Goal: Transaction & Acquisition: Register for event/course

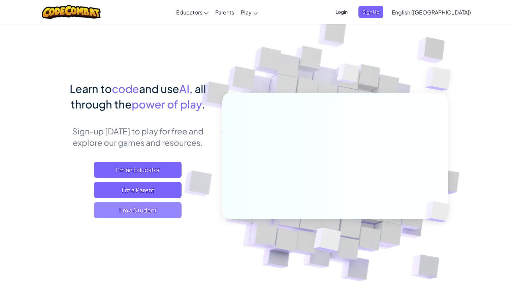
click at [160, 207] on span "I'm a Student" at bounding box center [138, 210] width 88 height 16
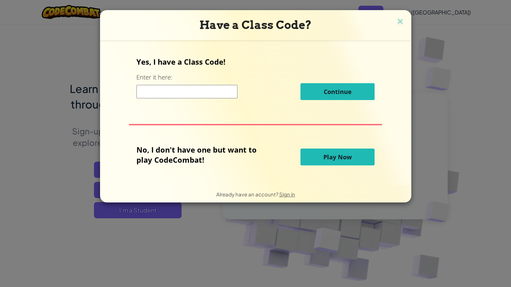
click at [176, 85] on input at bounding box center [186, 91] width 101 height 13
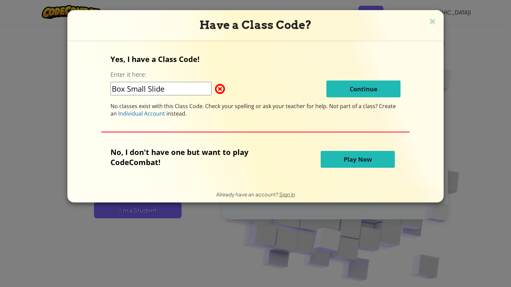
click at [149, 92] on input "Box Small Slide" at bounding box center [160, 88] width 101 height 13
click at [128, 88] on input "Box SmallSlide" at bounding box center [160, 88] width 101 height 13
click at [361, 98] on div "Yes, I have a Class Code! Enter it here: BoxSmallSlide Continue No classes exis…" at bounding box center [255, 85] width 290 height 63
click at [151, 88] on input "BoxSmallSlide" at bounding box center [160, 88] width 101 height 13
type input "BoxSmallSide"
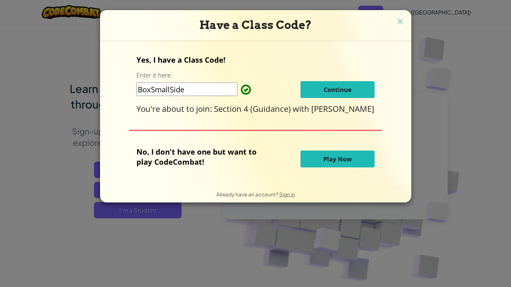
click at [335, 87] on span "Continue" at bounding box center [338, 90] width 28 height 8
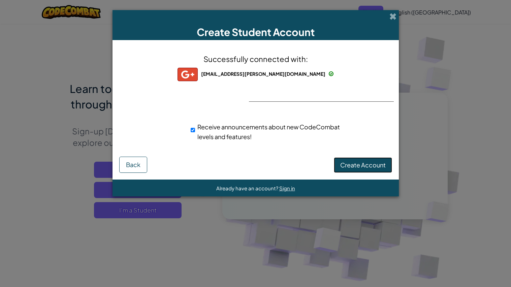
click at [347, 164] on span "Create Account" at bounding box center [362, 165] width 45 height 8
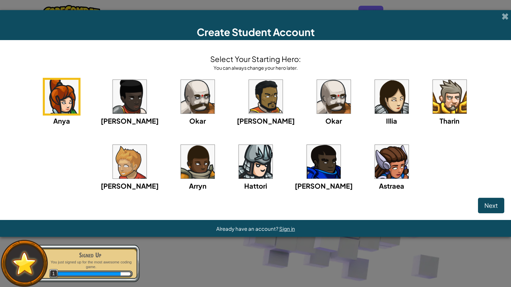
click at [372, 98] on div "Anya Ida Okar Alejandro Okar Illia Tharin Ned Arryn Hattori Gordon Astraea" at bounding box center [255, 143] width 497 height 130
click at [375, 108] on img at bounding box center [392, 97] width 34 height 34
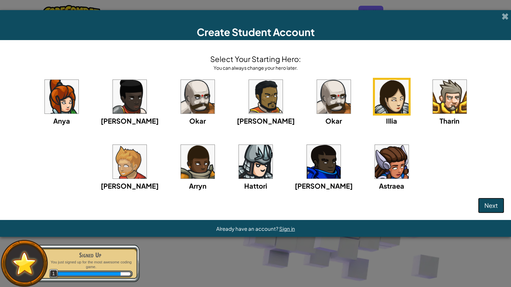
click at [490, 207] on span "Next" at bounding box center [490, 205] width 13 height 8
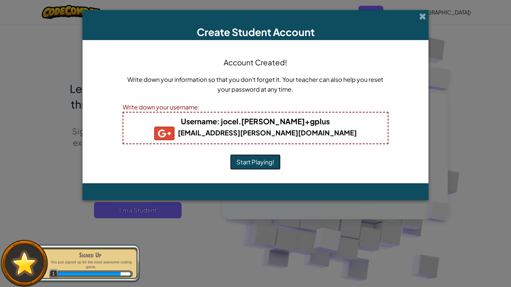
click at [253, 164] on button "Start Playing!" at bounding box center [255, 161] width 51 height 15
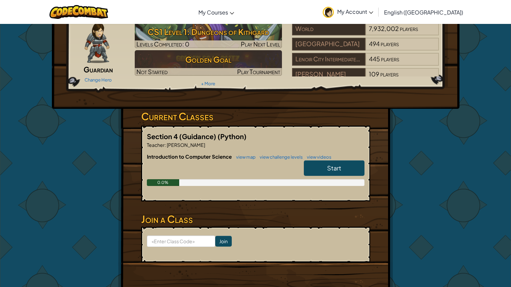
scroll to position [31, 0]
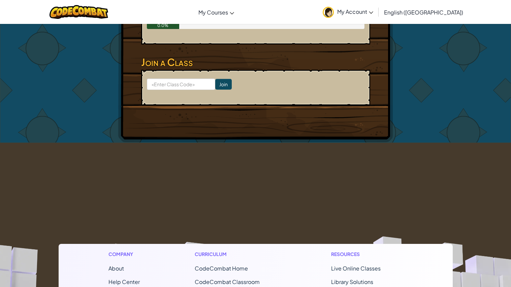
scroll to position [188, 0]
